Goal: Task Accomplishment & Management: Use online tool/utility

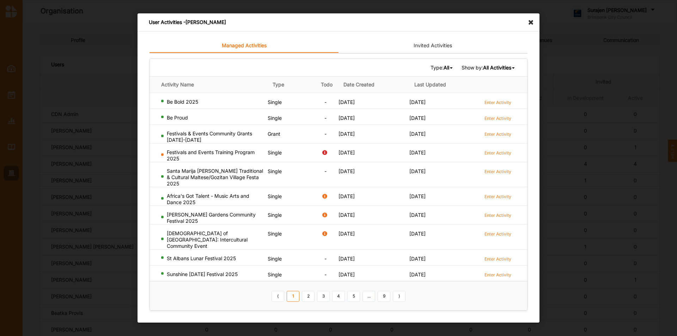
click at [534, 23] on icon at bounding box center [532, 18] width 11 height 11
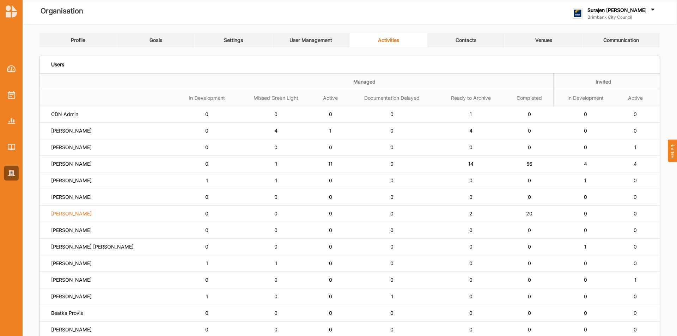
click at [68, 117] on label "Lisa Horsburgh" at bounding box center [64, 114] width 27 height 6
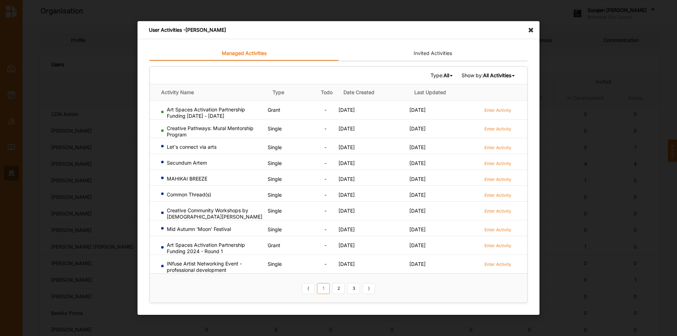
click at [529, 29] on icon at bounding box center [532, 26] width 11 height 11
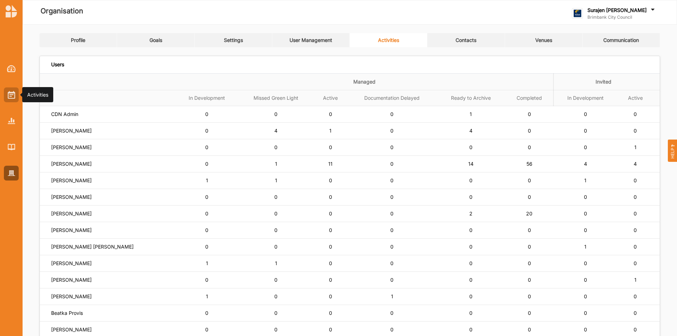
click at [18, 96] on div at bounding box center [11, 94] width 15 height 15
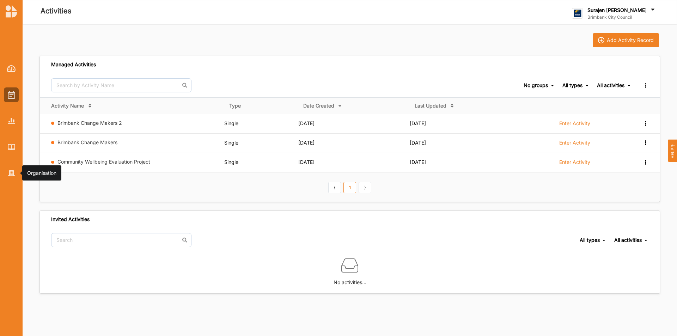
drag, startPoint x: 9, startPoint y: 171, endPoint x: 39, endPoint y: 175, distance: 30.3
click at [10, 170] on img at bounding box center [11, 173] width 7 height 6
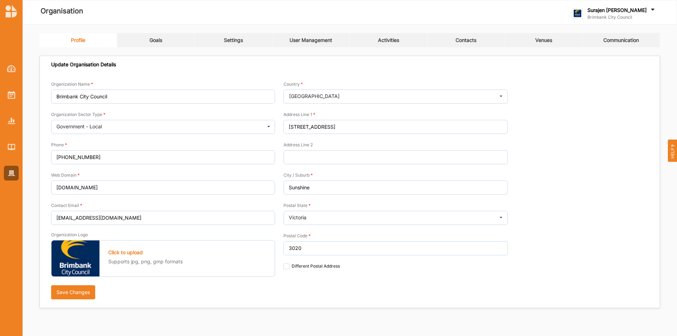
click at [387, 45] on link "Activities" at bounding box center [389, 40] width 78 height 14
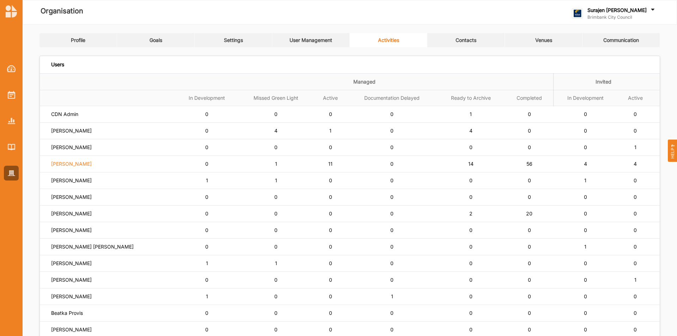
click at [74, 117] on label "[PERSON_NAME]" at bounding box center [64, 114] width 27 height 6
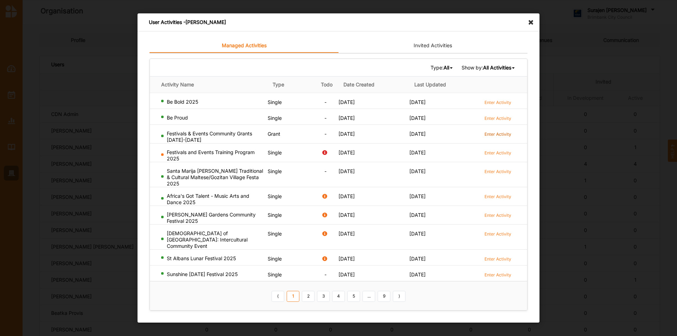
click at [499, 137] on label "Enter Activity" at bounding box center [498, 134] width 27 height 6
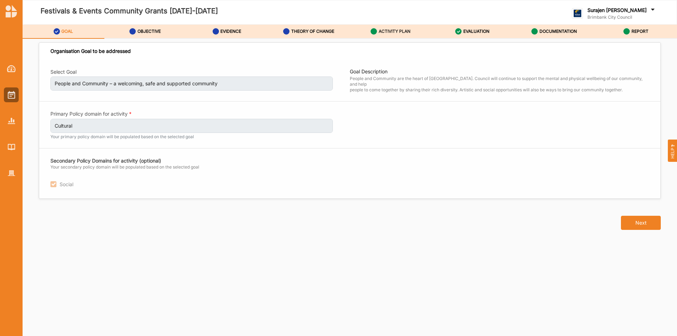
click at [380, 28] on div "ACTIVITY PLAN" at bounding box center [391, 31] width 40 height 13
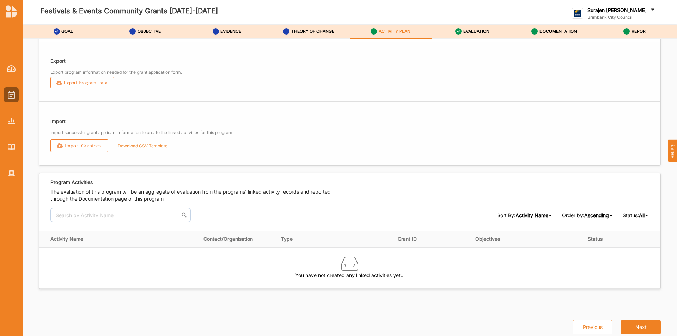
scroll to position [846, 0]
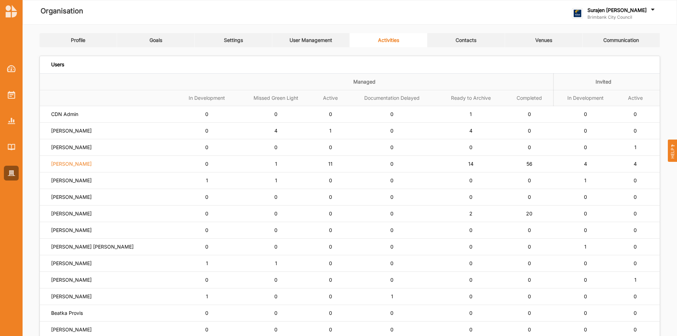
click at [74, 117] on label "[PERSON_NAME]" at bounding box center [64, 114] width 27 height 6
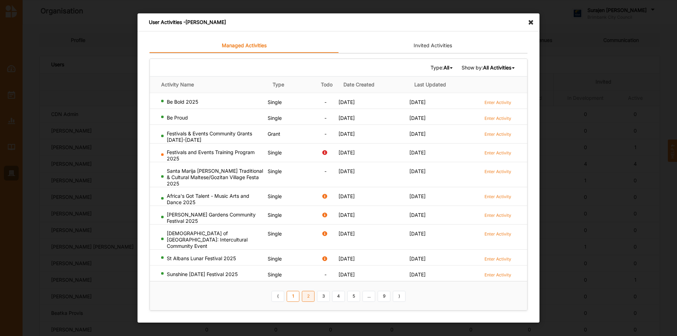
click at [312, 291] on link "2" at bounding box center [308, 296] width 13 height 11
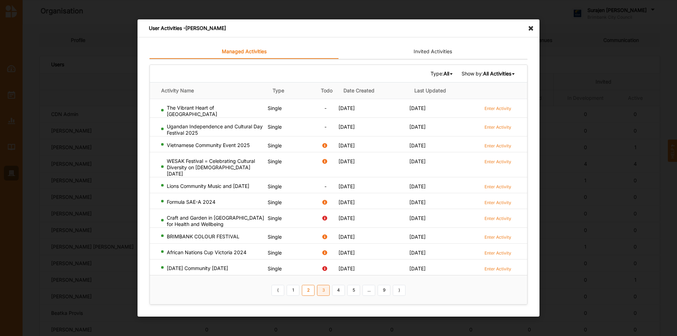
click at [322, 290] on link "3" at bounding box center [323, 290] width 13 height 11
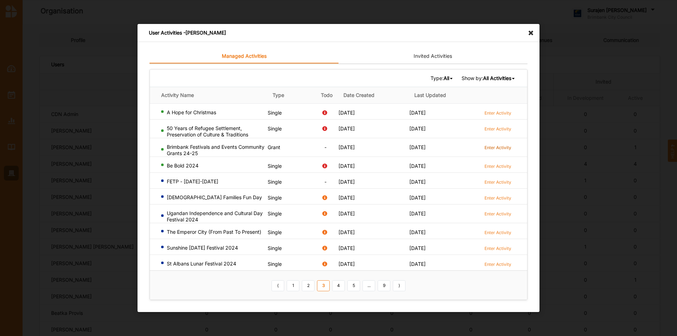
click at [502, 150] on label "Enter Activity" at bounding box center [498, 148] width 27 height 6
click at [444, 78] on b "All" at bounding box center [447, 78] width 6 height 6
click at [426, 117] on div "Grant" at bounding box center [433, 114] width 42 height 13
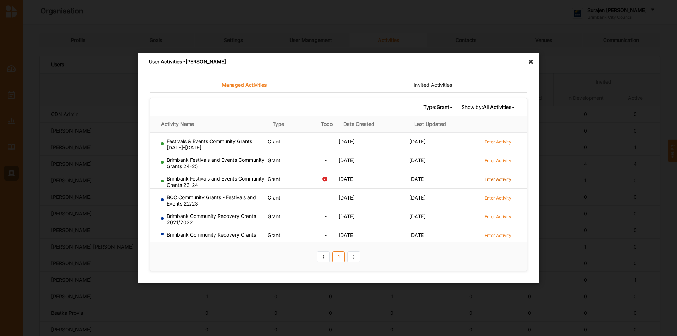
click at [496, 178] on label "Enter Activity" at bounding box center [498, 179] width 27 height 6
click at [498, 199] on label "Enter Activity" at bounding box center [498, 198] width 27 height 6
drag, startPoint x: 535, startPoint y: 62, endPoint x: 523, endPoint y: 62, distance: 12.3
click at [523, 62] on div "User Activities - Simone Gordon Managed Activities Invited Activities Type: Gra…" at bounding box center [339, 168] width 402 height 230
click at [533, 64] on icon at bounding box center [532, 58] width 11 height 11
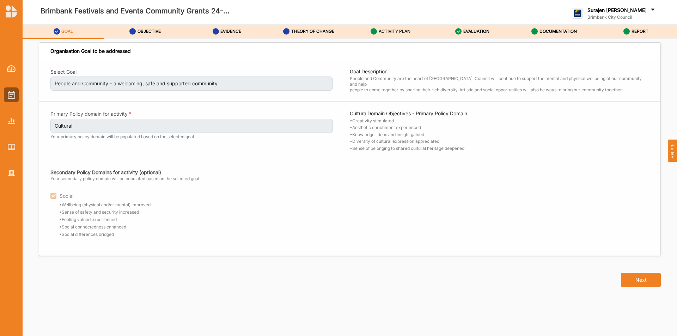
click at [382, 30] on label "ACTIVITY PLAN" at bounding box center [395, 32] width 32 height 6
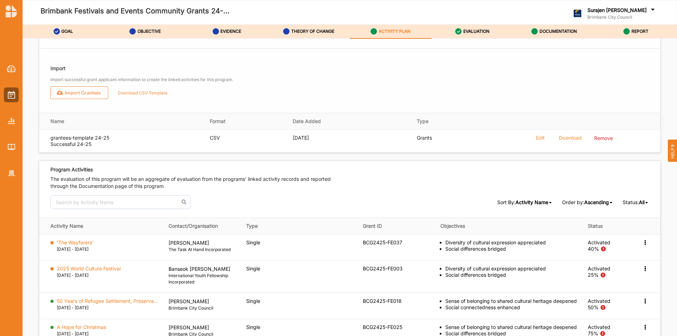
scroll to position [1010, 0]
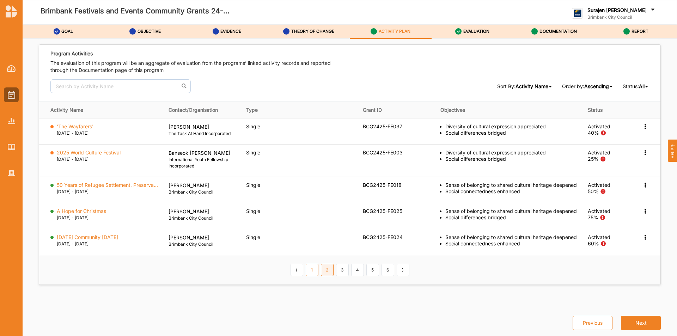
click at [327, 272] on link "2" at bounding box center [327, 270] width 13 height 12
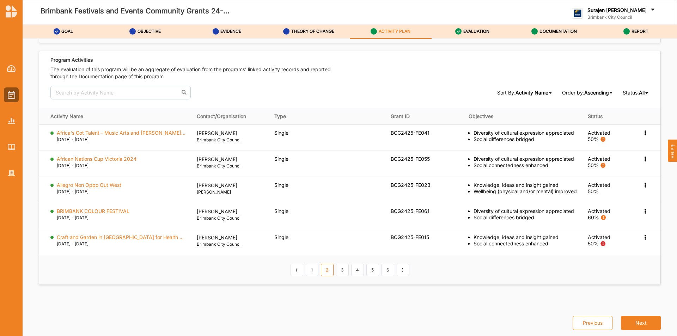
scroll to position [991, 0]
click at [345, 271] on link "3" at bounding box center [342, 270] width 13 height 12
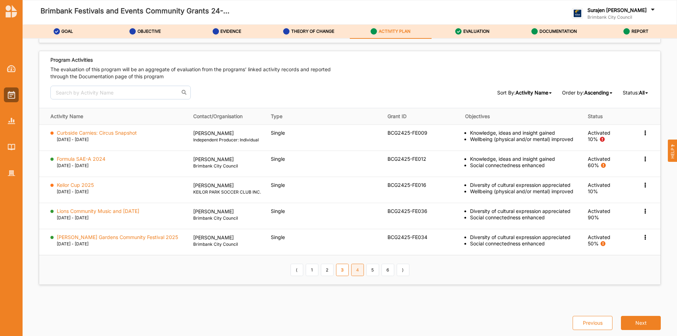
click at [358, 276] on link "4" at bounding box center [357, 270] width 13 height 12
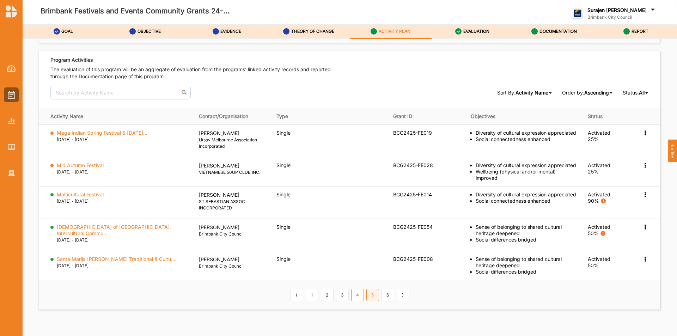
click at [368, 289] on link "5" at bounding box center [372, 295] width 13 height 12
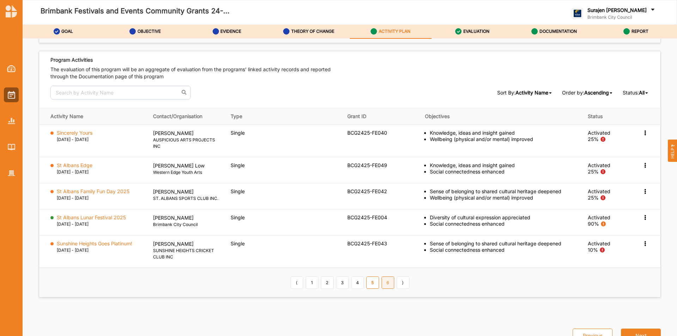
click at [386, 281] on link "6" at bounding box center [388, 282] width 13 height 12
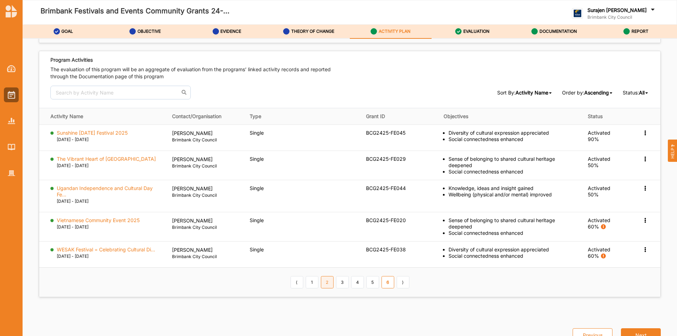
click at [329, 283] on link "2" at bounding box center [327, 282] width 13 height 12
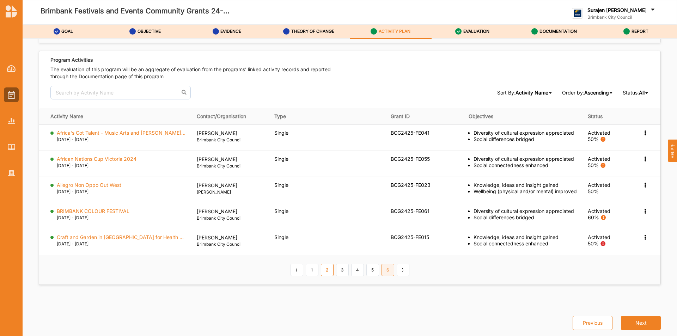
click at [384, 271] on link "6" at bounding box center [388, 270] width 13 height 12
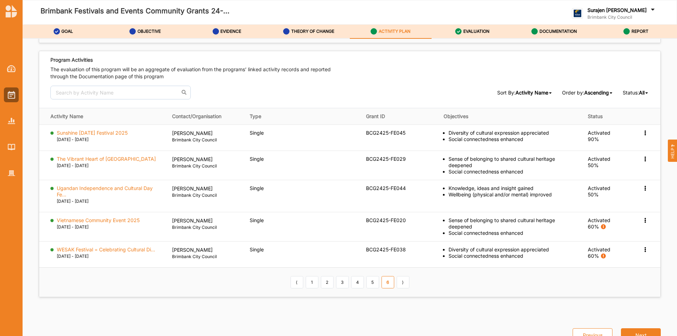
click at [369, 273] on th "⟨ 1 2 3 4 5 6 ⟩" at bounding box center [349, 282] width 621 height 29
click at [369, 281] on link "5" at bounding box center [372, 282] width 13 height 12
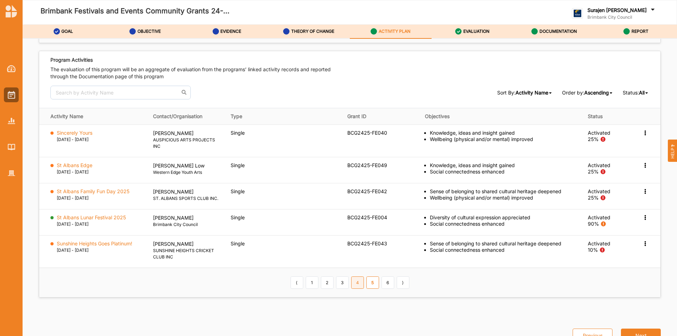
click at [353, 286] on link "4" at bounding box center [357, 282] width 13 height 12
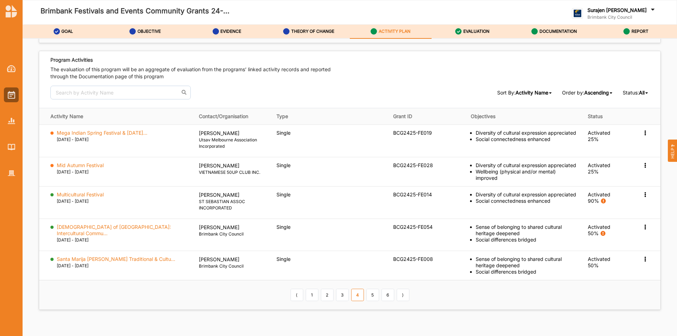
click at [342, 289] on link "3" at bounding box center [342, 295] width 13 height 12
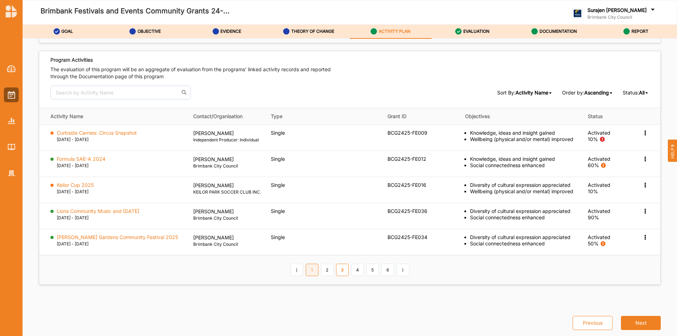
click at [310, 276] on link "1" at bounding box center [312, 270] width 13 height 12
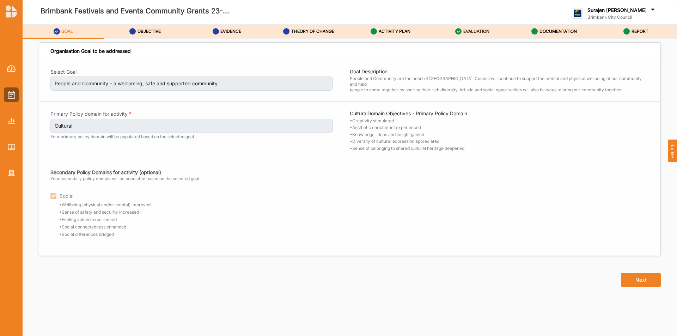
click at [466, 38] on link "EVALUATION" at bounding box center [473, 32] width 82 height 14
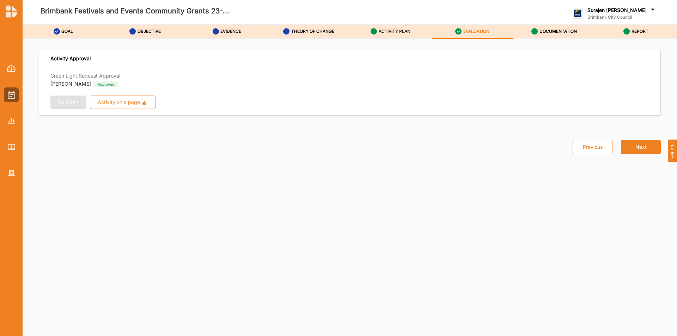
click at [377, 38] on link "ACTIVITY PLAN" at bounding box center [391, 32] width 82 height 14
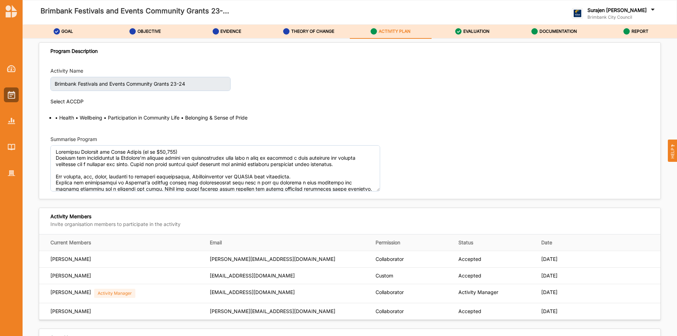
click at [379, 31] on label "ACTIVITY PLAN" at bounding box center [395, 32] width 32 height 6
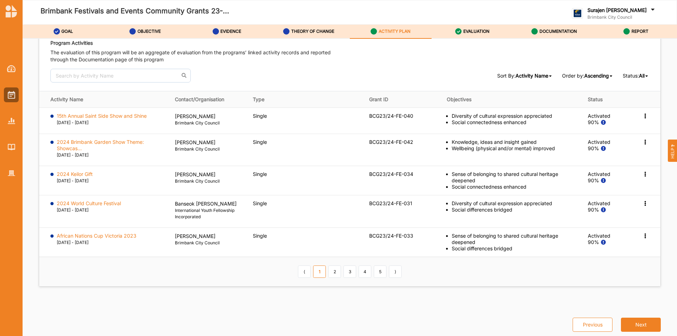
scroll to position [1027, 0]
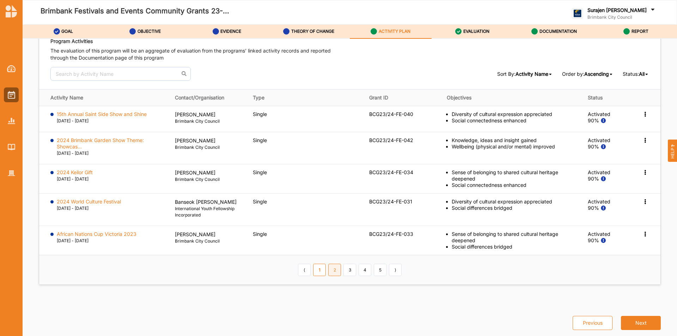
click at [331, 272] on link "2" at bounding box center [334, 270] width 13 height 12
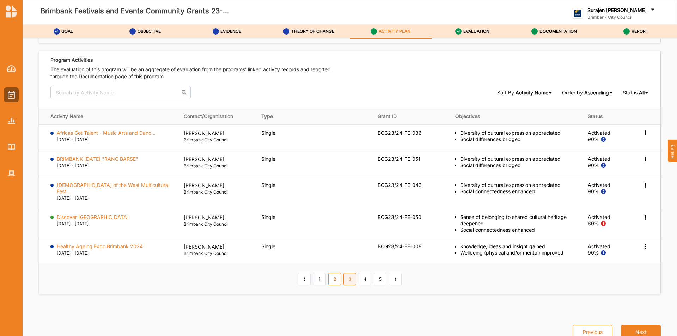
click at [349, 273] on link "3" at bounding box center [350, 279] width 13 height 12
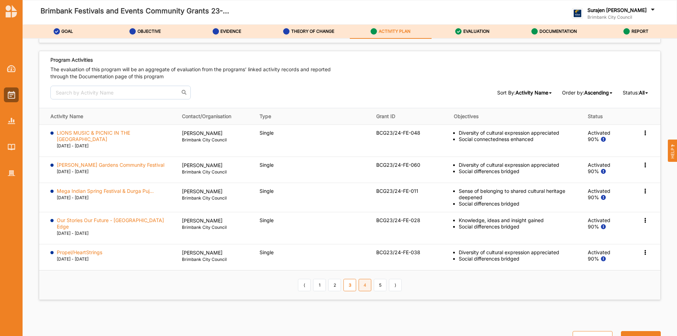
click at [361, 281] on link "4" at bounding box center [365, 285] width 13 height 12
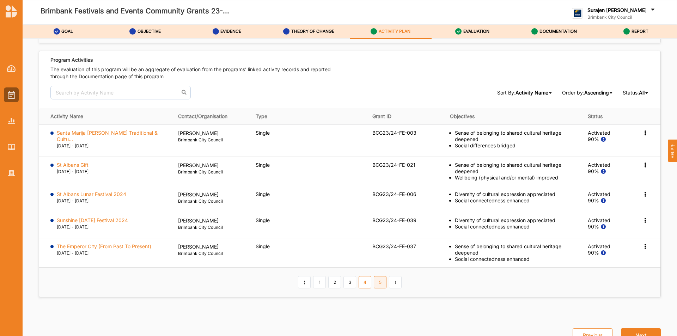
click at [378, 276] on link "5" at bounding box center [380, 282] width 13 height 12
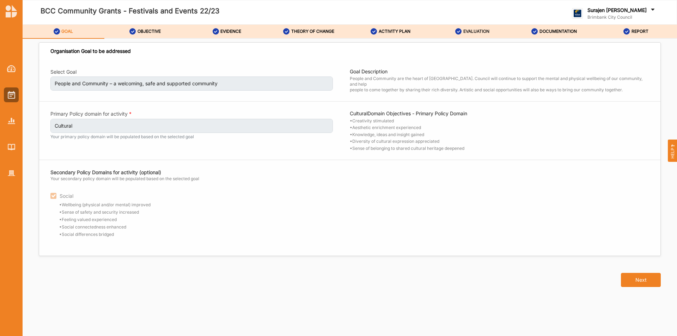
click at [473, 32] on label "EVALUATION" at bounding box center [476, 32] width 26 height 6
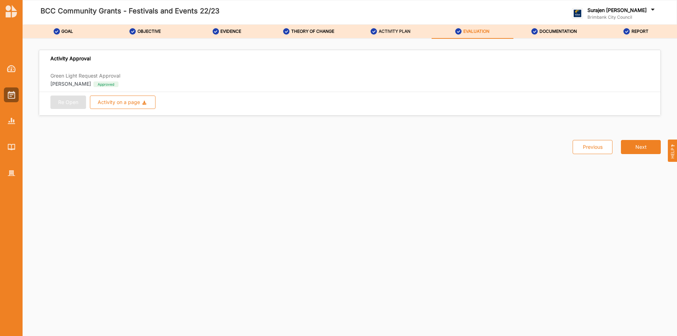
click at [384, 35] on div "ACTIVITY PLAN" at bounding box center [391, 31] width 40 height 13
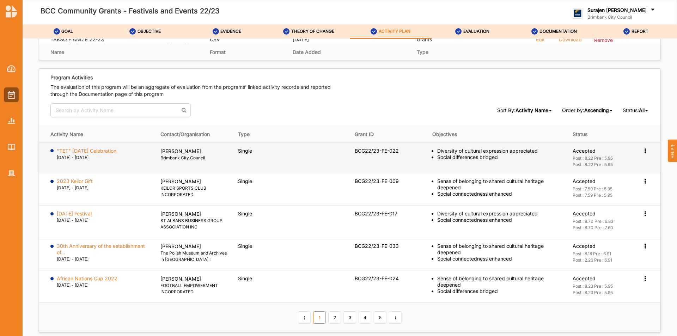
scroll to position [940, 0]
